Goal: Information Seeking & Learning: Learn about a topic

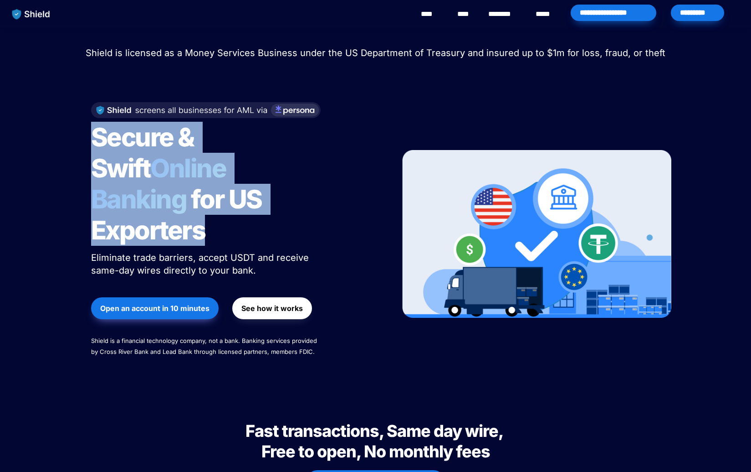
drag, startPoint x: 87, startPoint y: 140, endPoint x: 279, endPoint y: 200, distance: 200.6
click at [279, 200] on div "Secure & Swift Online Banking for US Exporters Eliminate trade barriers, accept…" at bounding box center [234, 234] width 309 height 282
click at [279, 200] on h1 "Secure & Swift Online Banking for US Exporters" at bounding box center [205, 183] width 228 height 131
drag, startPoint x: 279, startPoint y: 200, endPoint x: 97, endPoint y: 147, distance: 189.6
click at [97, 147] on h1 "Secure & Swift Online Banking for US Exporters" at bounding box center [205, 183] width 228 height 131
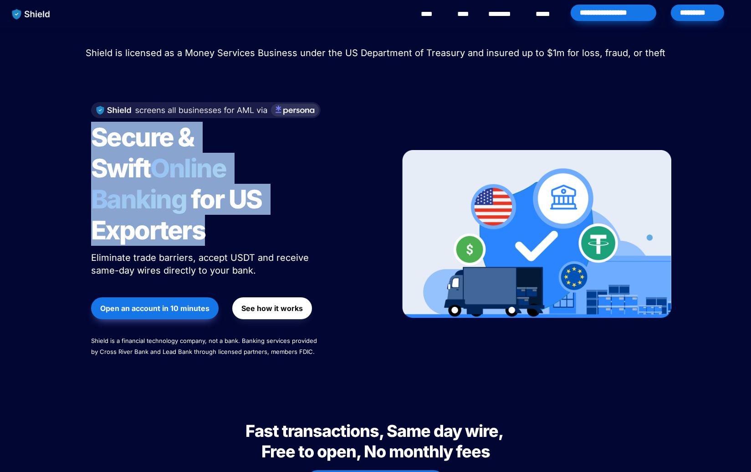
click at [97, 147] on span "Secure & Swift" at bounding box center [145, 153] width 108 height 62
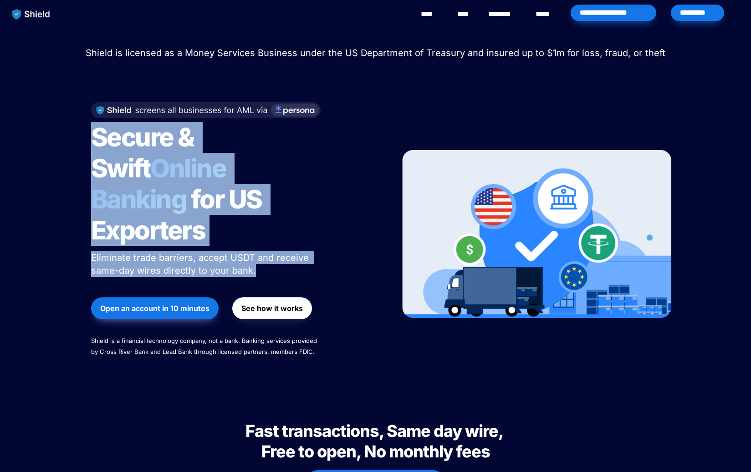
drag, startPoint x: 97, startPoint y: 147, endPoint x: 260, endPoint y: 238, distance: 187.1
click at [260, 238] on div "Secure & Swift Online Banking for US Exporters Eliminate trade barriers, accept…" at bounding box center [234, 234] width 309 height 282
click at [260, 249] on p "Eliminate trade barriers, accept USDT and receive same-day wires directly to yo…" at bounding box center [205, 263] width 228 height 29
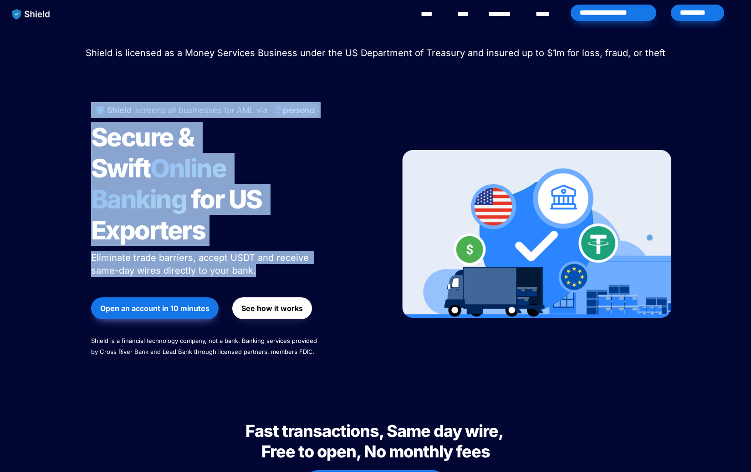
drag, startPoint x: 260, startPoint y: 238, endPoint x: 105, endPoint y: 61, distance: 235.7
click at [105, 61] on div "Shield raised $2.1M in an oversubscribed pre-seed round! Read here to learn mor…" at bounding box center [375, 210] width 751 height 366
click at [101, 51] on span "Shield is licensed as a Money Services Business under the US Department of Trea…" at bounding box center [376, 52] width 580 height 11
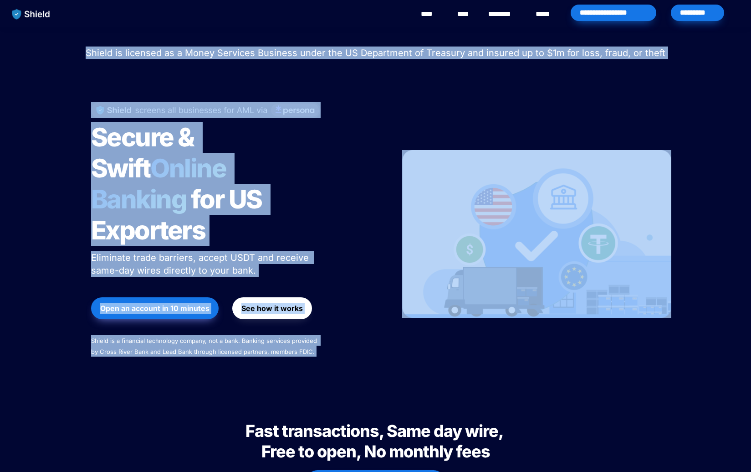
drag, startPoint x: 101, startPoint y: 51, endPoint x: 406, endPoint y: 169, distance: 326.7
click at [406, 169] on div "Shield raised $2.1M in an oversubscribed pre-seed round! Read here to learn mor…" at bounding box center [375, 210] width 751 height 366
click at [380, 80] on div at bounding box center [375, 72] width 319 height 23
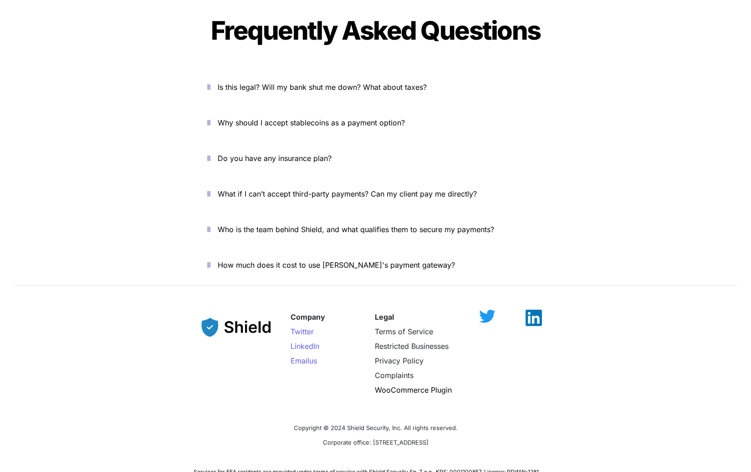
scroll to position [3120, 0]
